Goal: Use online tool/utility: Utilize a website feature to perform a specific function

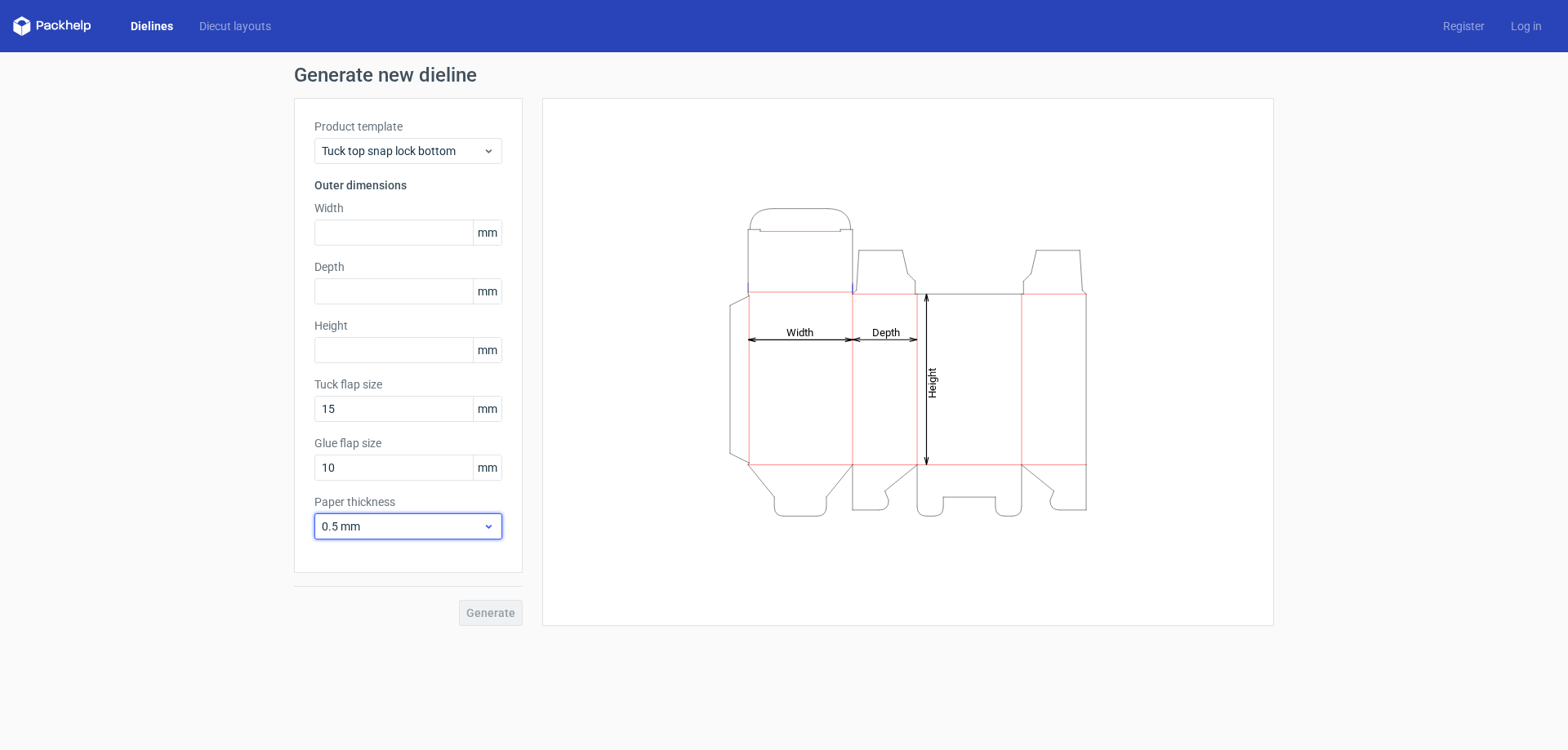
click at [491, 522] on icon at bounding box center [488, 527] width 12 height 13
click at [380, 616] on div "1 mm" at bounding box center [408, 614] width 175 height 26
click at [489, 153] on use at bounding box center [488, 151] width 6 height 4
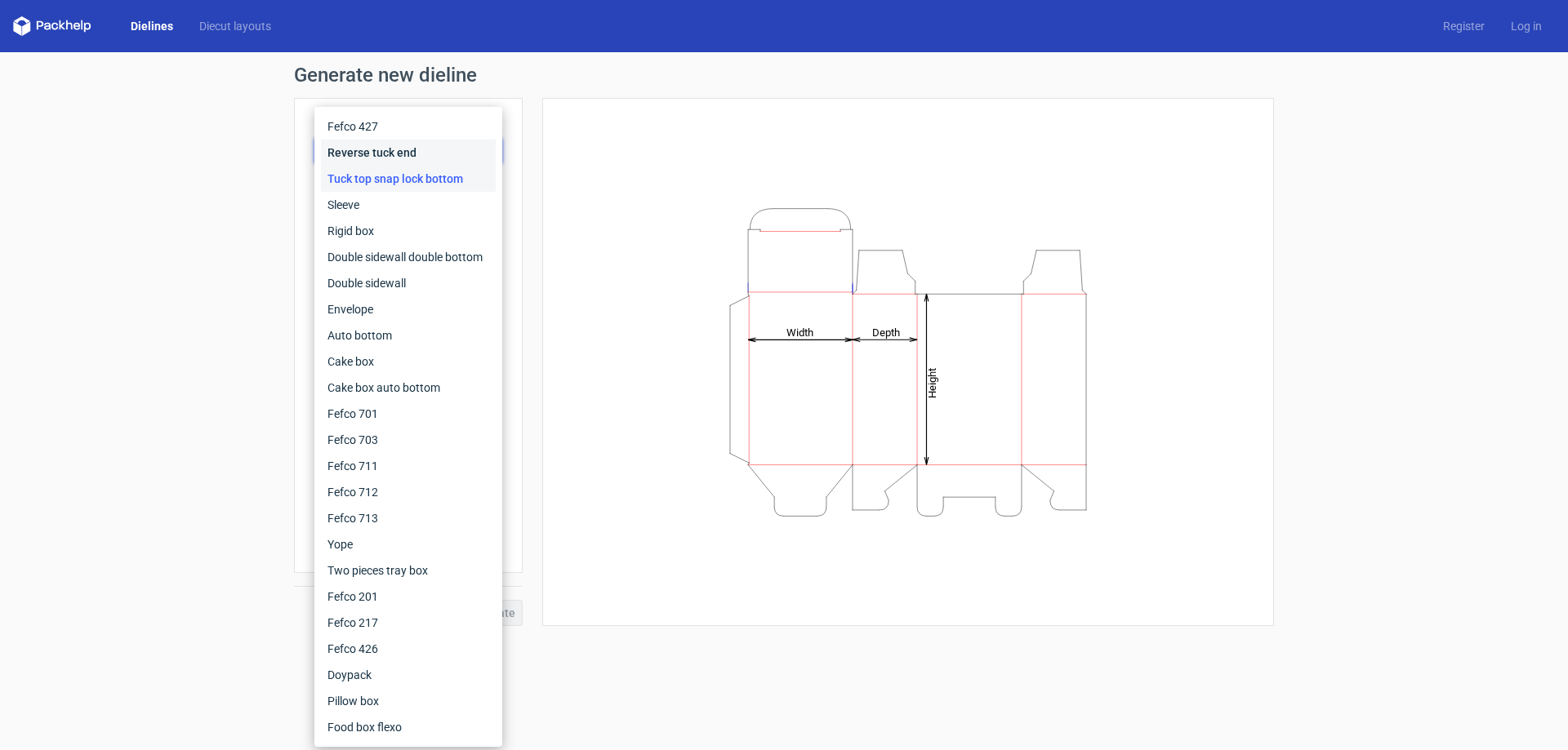
click at [489, 153] on div "Reverse tuck end" at bounding box center [408, 153] width 175 height 26
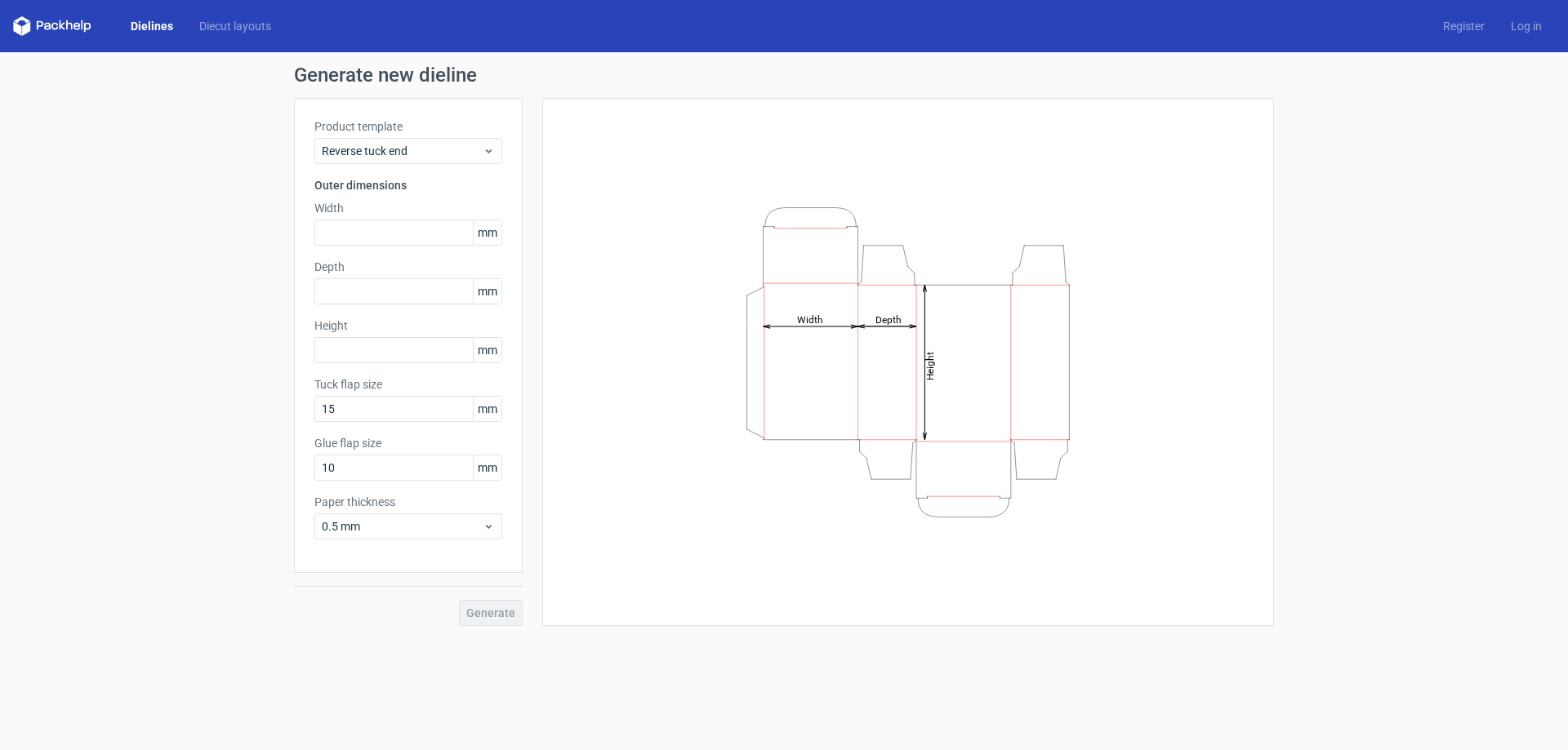
click at [478, 242] on span "mm" at bounding box center [487, 232] width 29 height 25
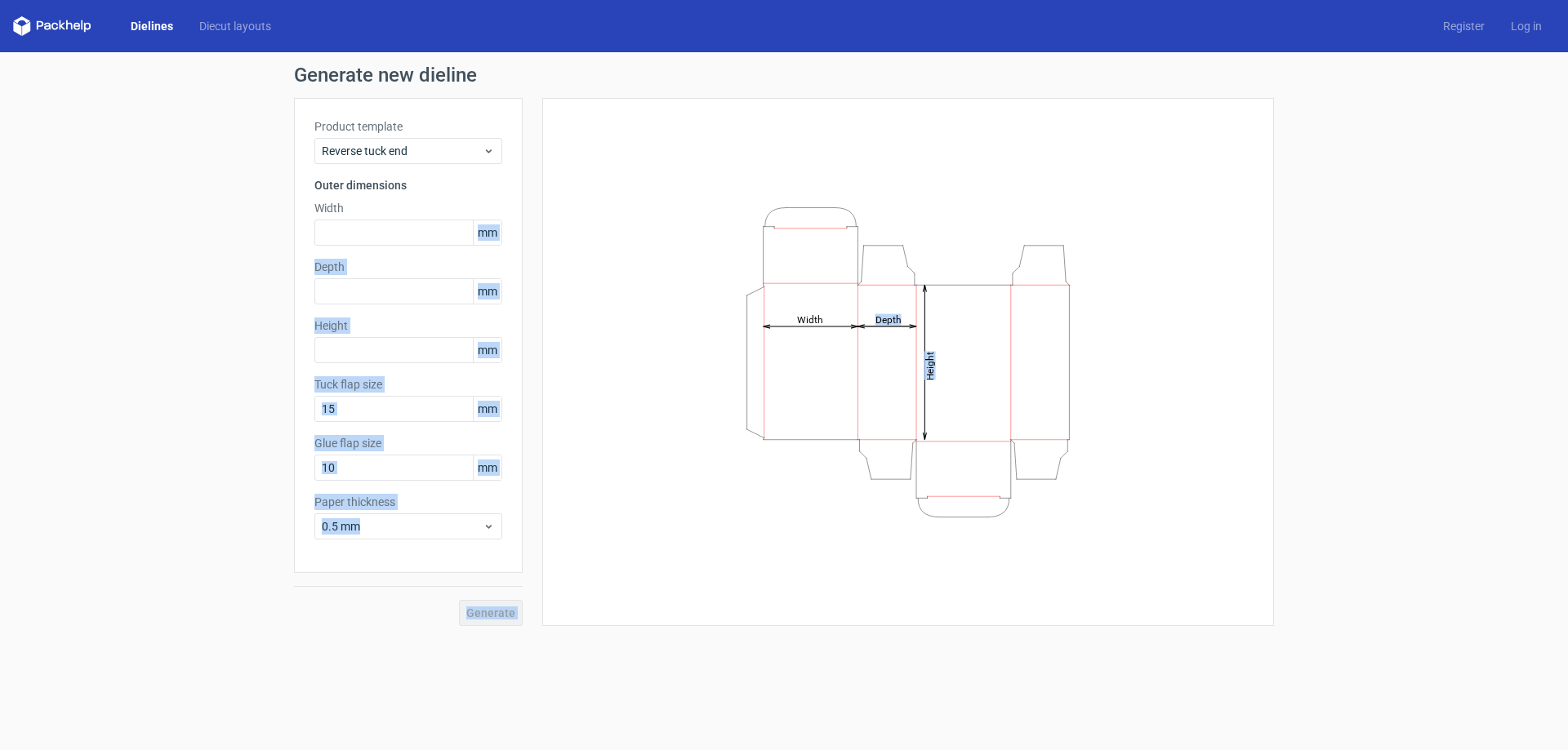
drag, startPoint x: 477, startPoint y: 236, endPoint x: 570, endPoint y: 236, distance: 93.0
click at [570, 236] on div "Product template Reverse tuck end Outer dimensions Width mm Depth mm Height [PE…" at bounding box center [784, 361] width 980 height 528
click at [617, 265] on div "Height Depth Width" at bounding box center [908, 361] width 691 height 487
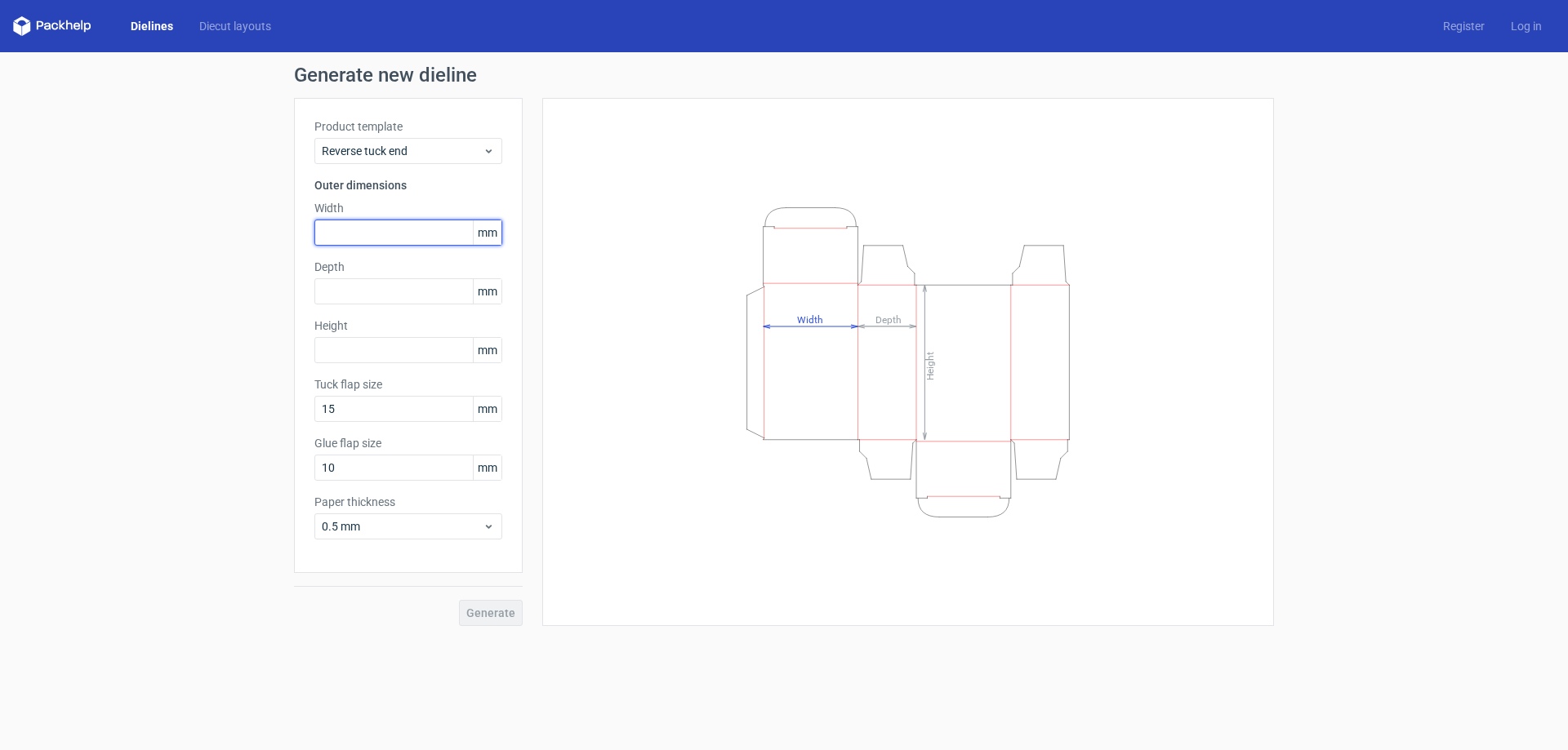
click at [351, 238] on input "text" at bounding box center [408, 232] width 188 height 26
type input "5"
click at [353, 289] on div "Depth mm" at bounding box center [408, 282] width 188 height 46
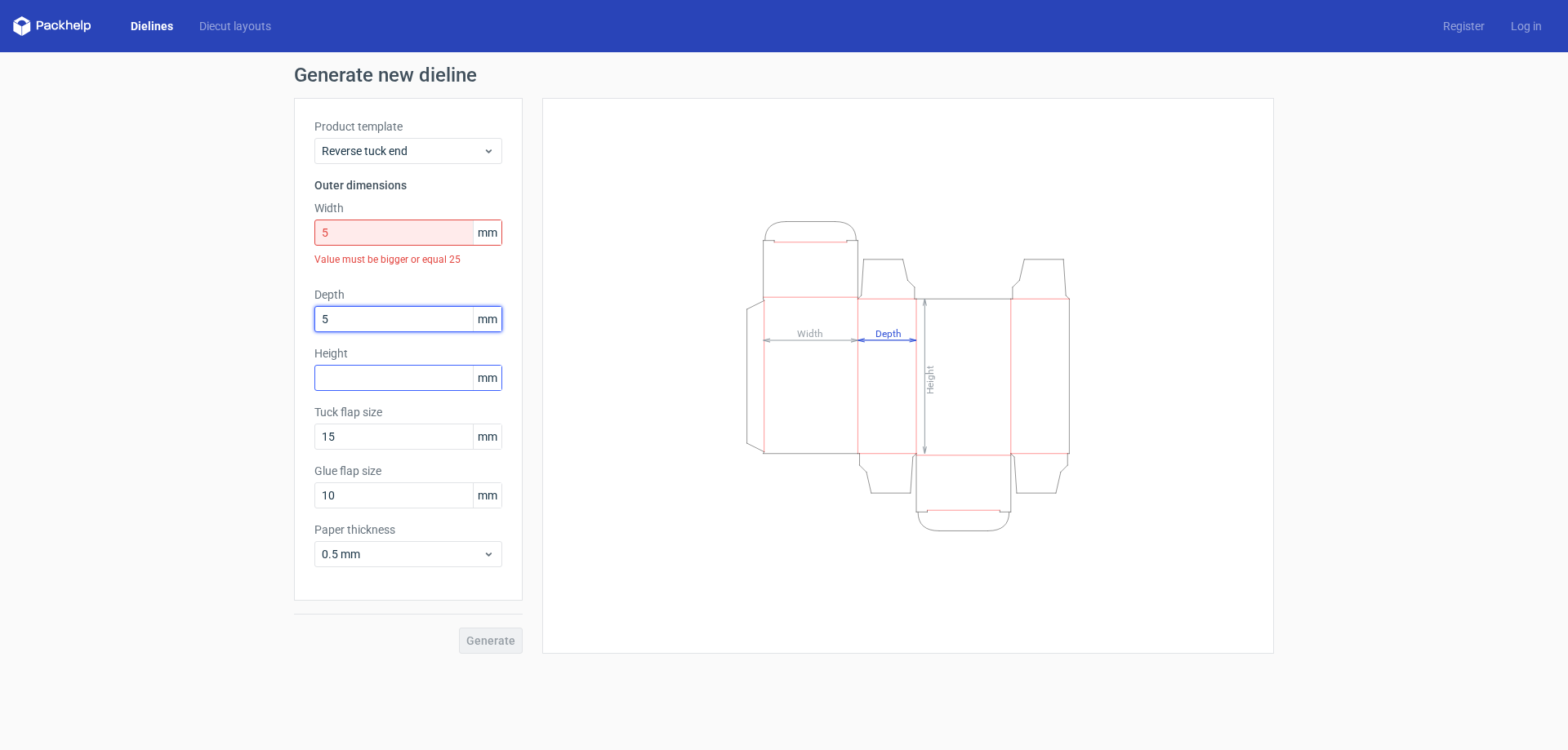
type input "5"
click at [354, 379] on div "Height mm" at bounding box center [408, 368] width 188 height 46
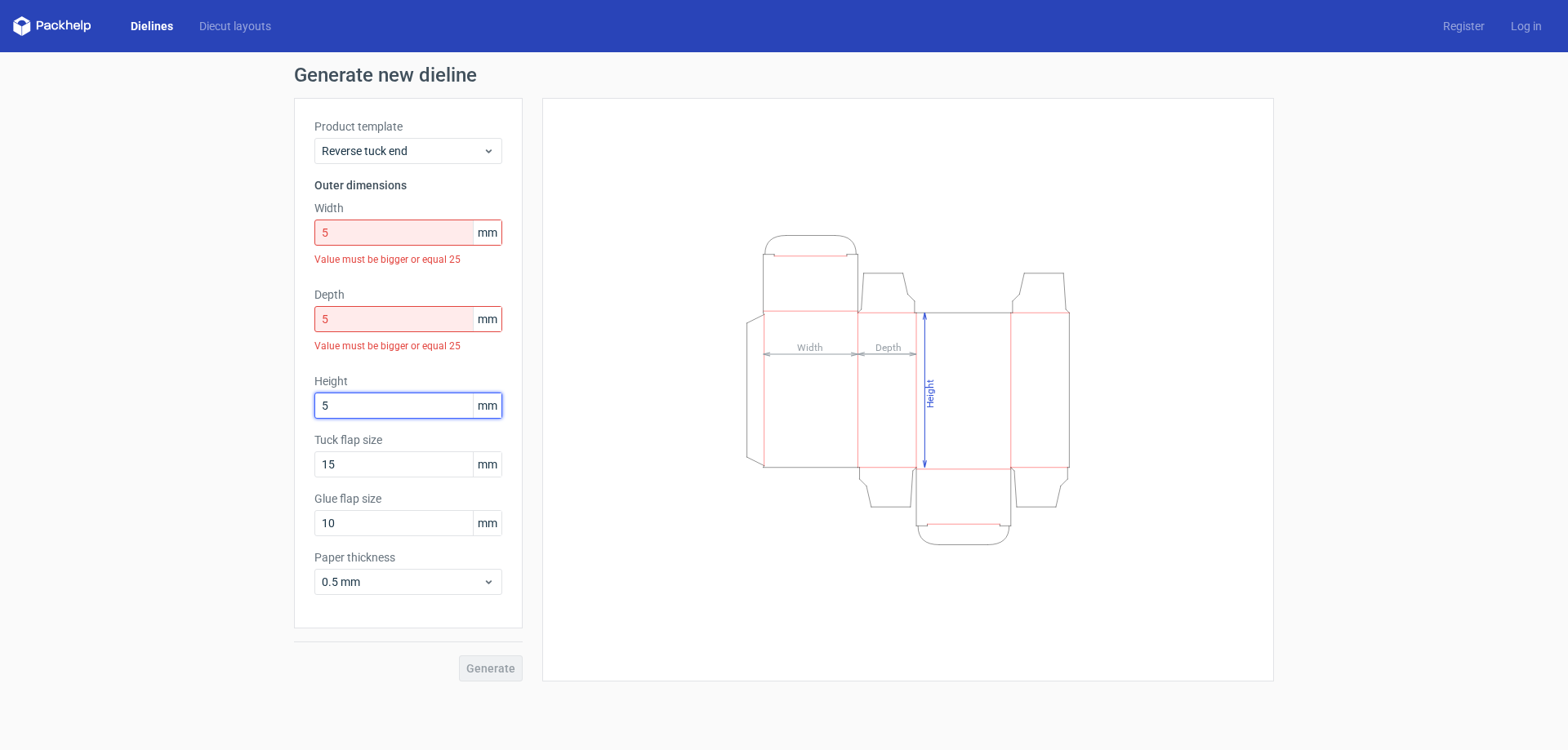
type input "5"
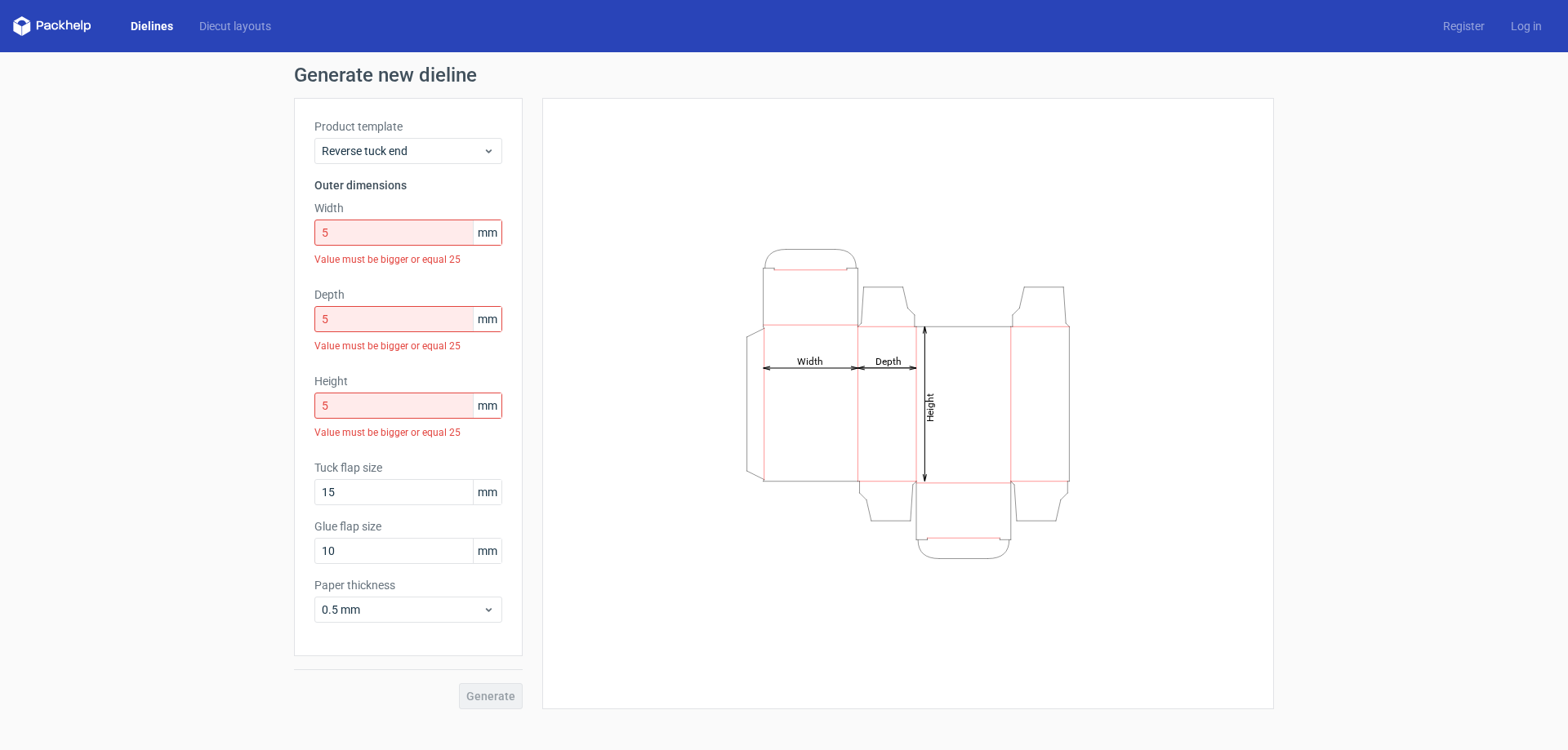
click at [606, 449] on div "Height Depth Width" at bounding box center [908, 403] width 691 height 571
click at [399, 230] on input "5" at bounding box center [408, 232] width 188 height 26
click at [484, 234] on span "mm" at bounding box center [487, 232] width 29 height 25
click at [473, 234] on span "mm" at bounding box center [487, 232] width 29 height 25
drag, startPoint x: 478, startPoint y: 234, endPoint x: 509, endPoint y: 234, distance: 31.0
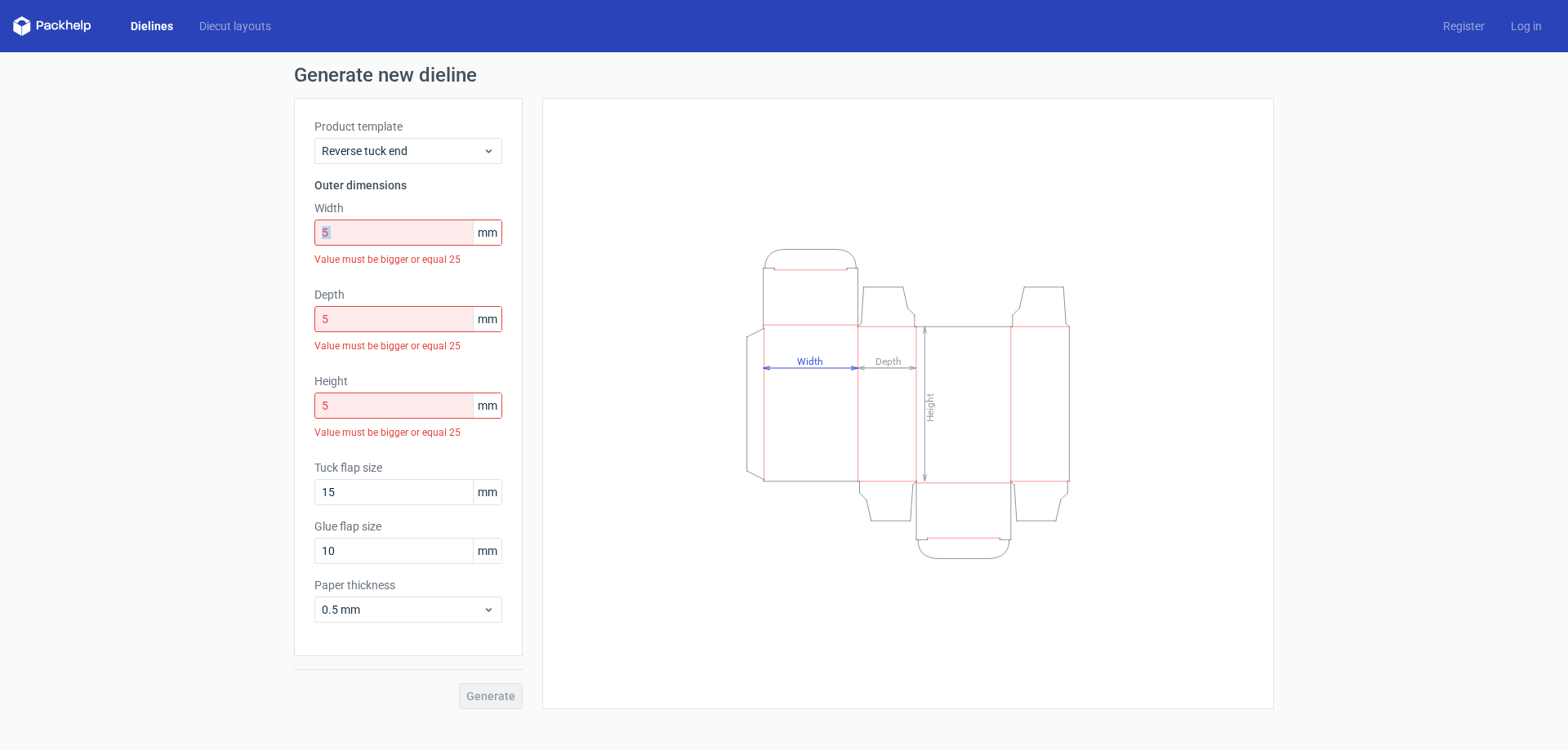
click at [516, 234] on div "Product template Reverse tuck end Outer dimensions Width 5 mm Value must be big…" at bounding box center [408, 377] width 228 height 559
click at [497, 235] on span "mm" at bounding box center [487, 232] width 29 height 25
drag, startPoint x: 480, startPoint y: 232, endPoint x: 499, endPoint y: 232, distance: 19.0
click at [499, 232] on span "mm" at bounding box center [487, 232] width 29 height 25
drag, startPoint x: 633, startPoint y: 207, endPoint x: 837, endPoint y: 426, distance: 299.3
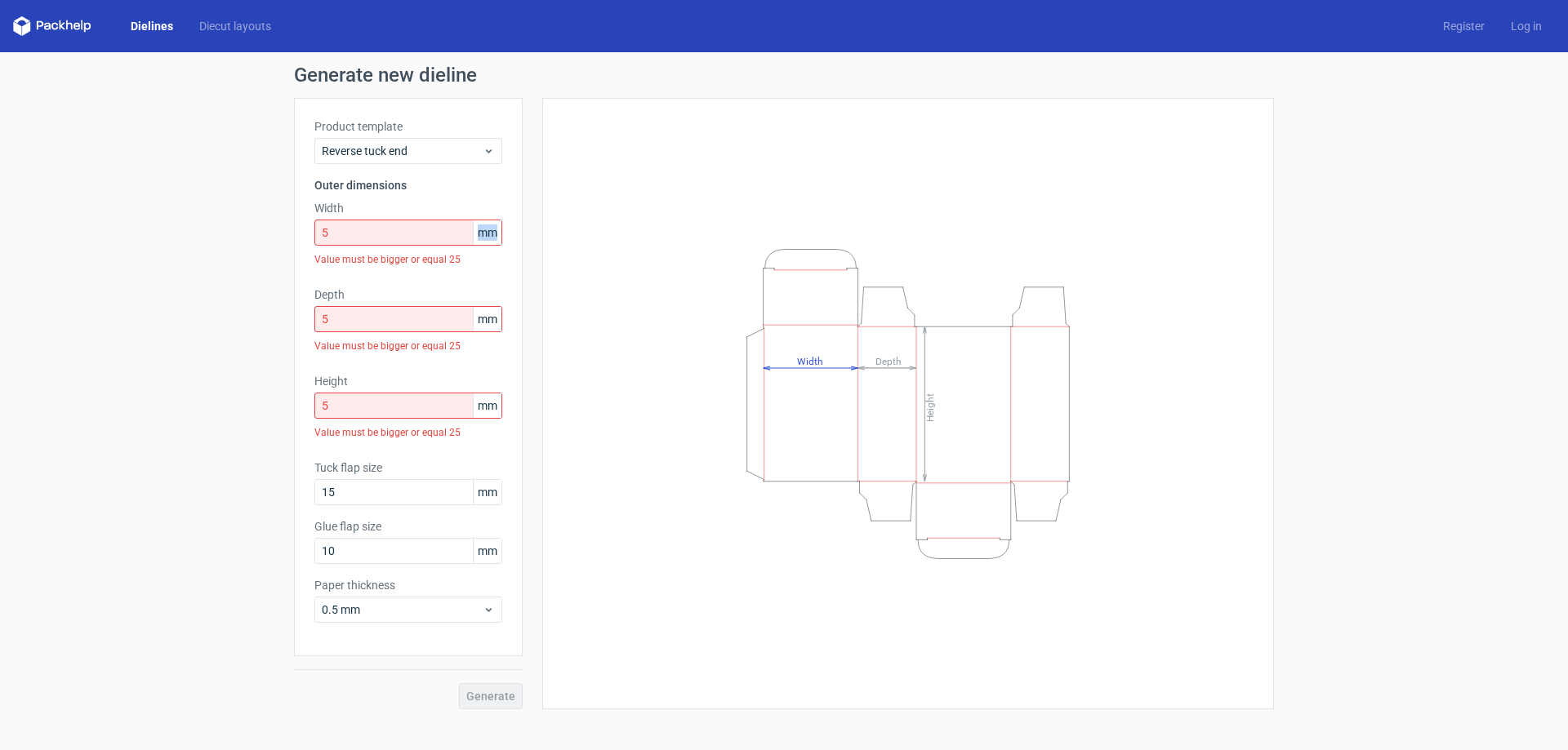
click at [837, 426] on div "Height Depth Width" at bounding box center [908, 403] width 691 height 571
